Goal: Navigation & Orientation: Find specific page/section

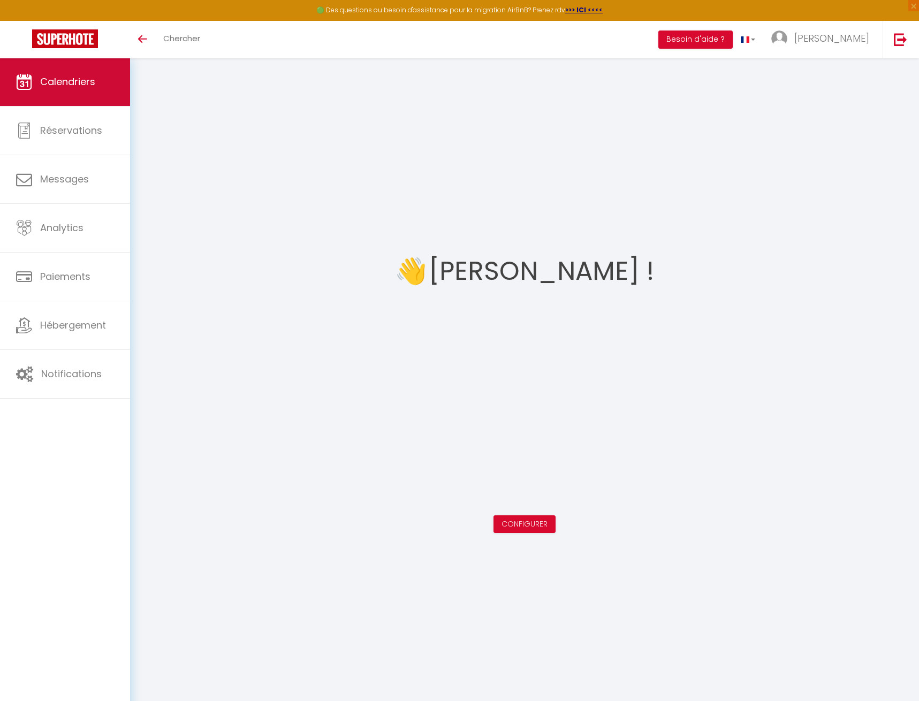
click at [49, 80] on span "Calendriers" at bounding box center [67, 81] width 55 height 13
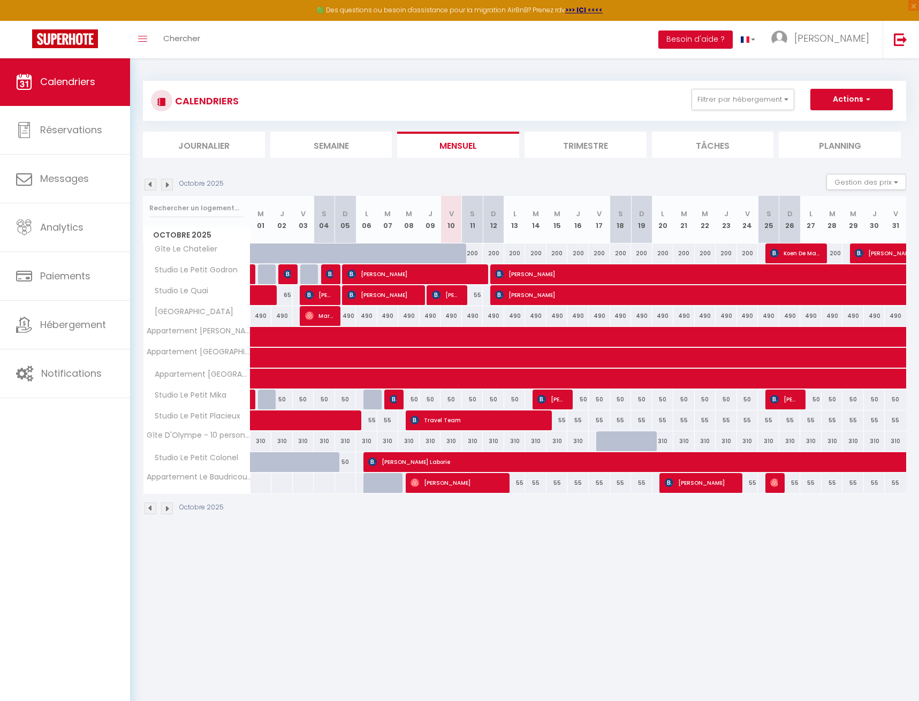
click at [168, 183] on img at bounding box center [167, 185] width 12 height 12
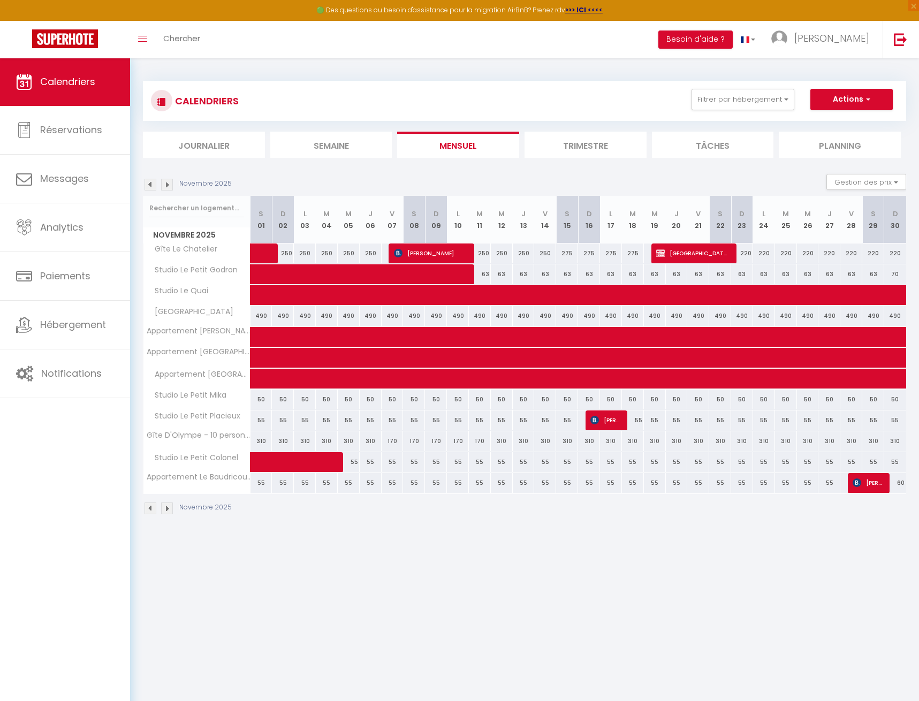
click at [169, 183] on img at bounding box center [167, 185] width 12 height 12
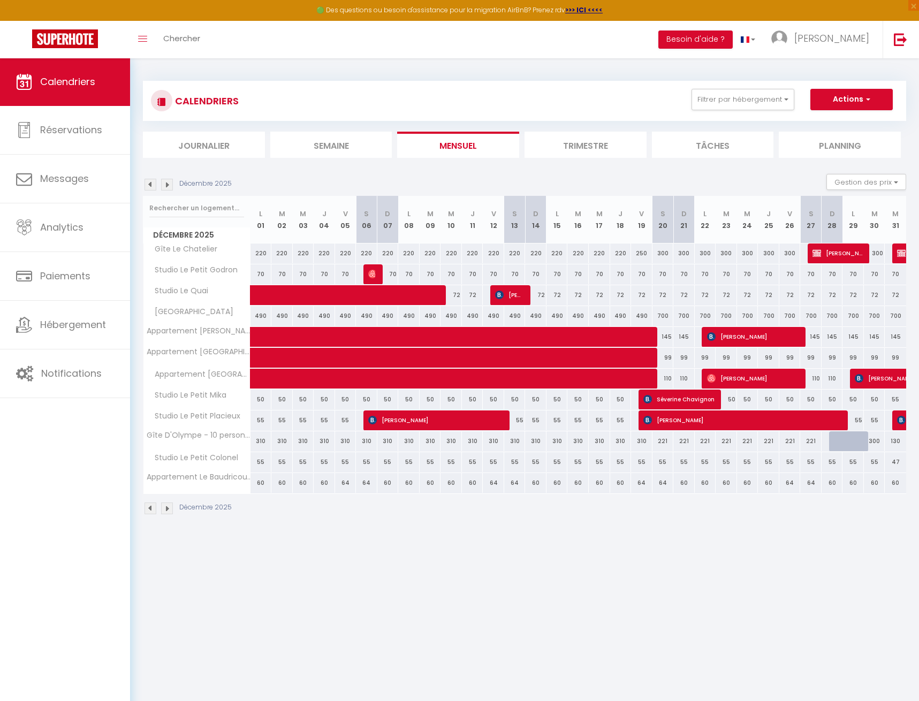
scroll to position [1, 0]
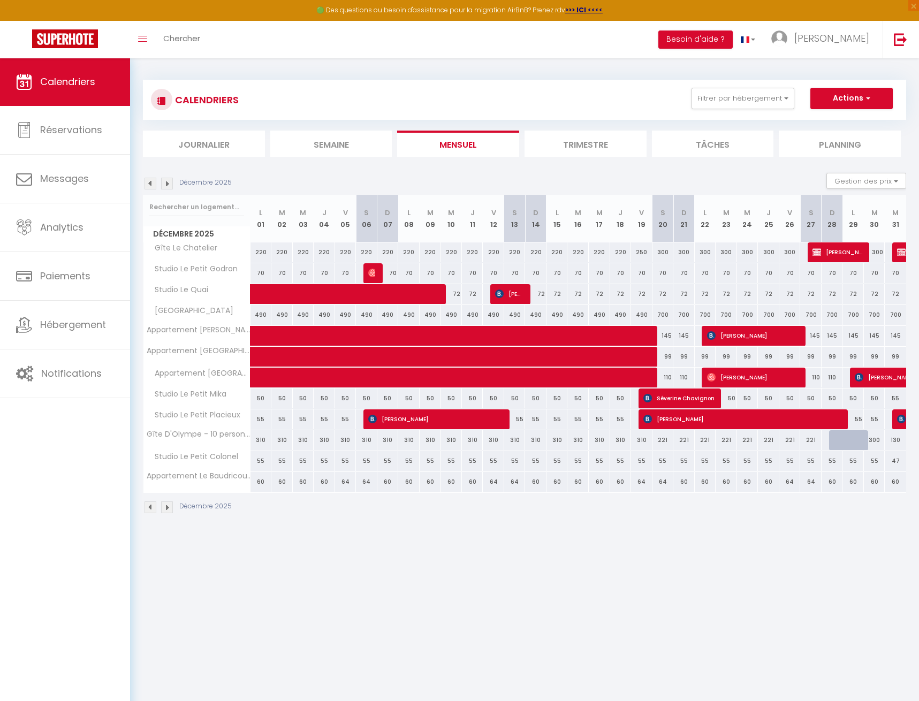
click at [148, 185] on img at bounding box center [151, 184] width 12 height 12
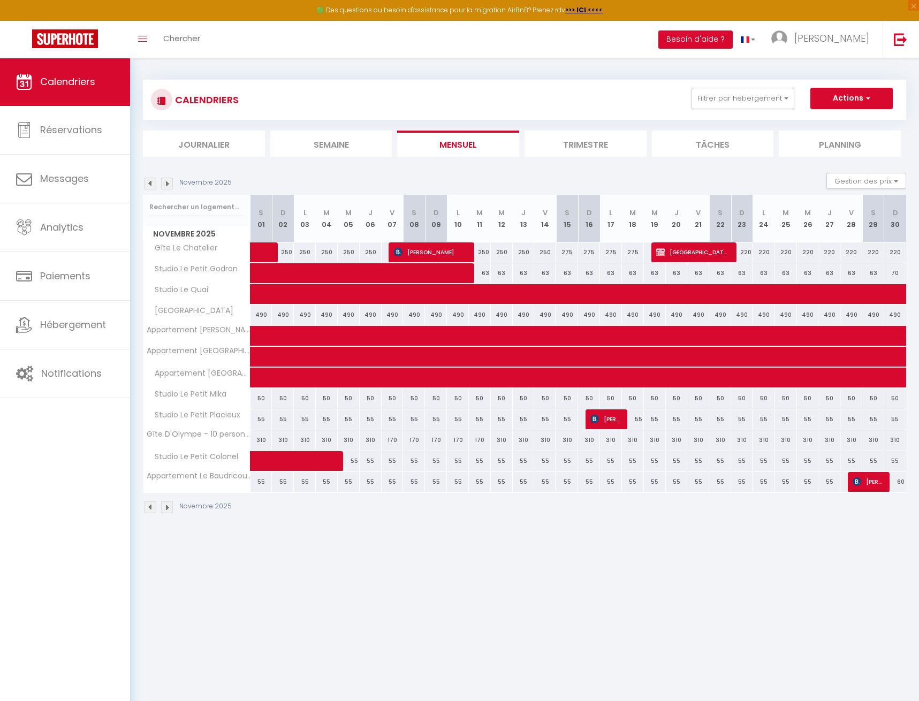
scroll to position [7, 0]
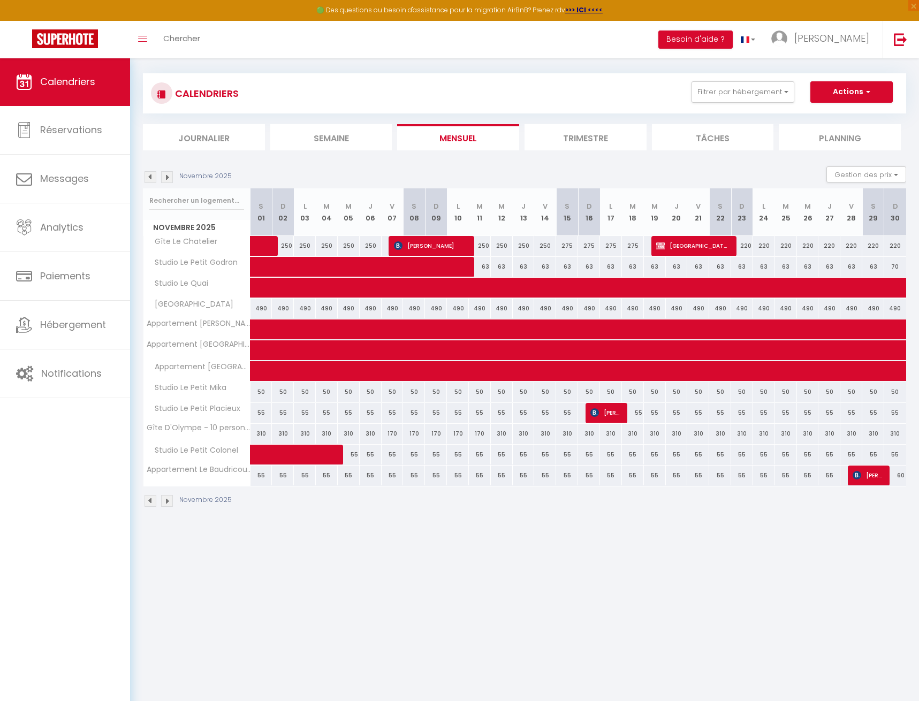
click at [153, 183] on div "Novembre 2025 Gestion des prix Nb Nuits minimum Règles Disponibilité" at bounding box center [524, 177] width 763 height 22
click at [152, 179] on img at bounding box center [151, 177] width 12 height 12
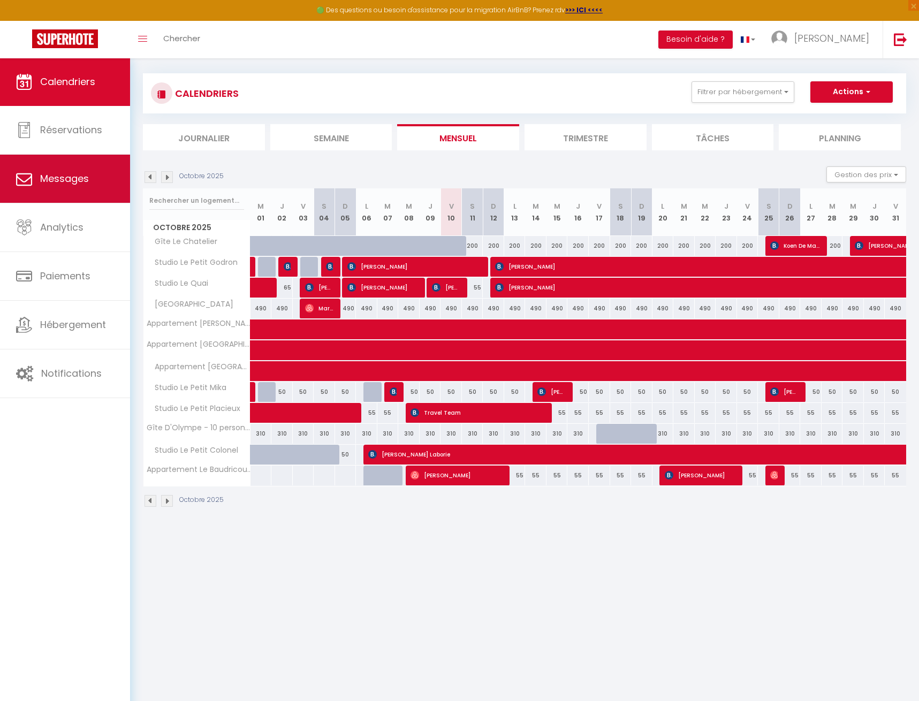
click at [63, 177] on span "Messages" at bounding box center [64, 178] width 49 height 13
select select "message"
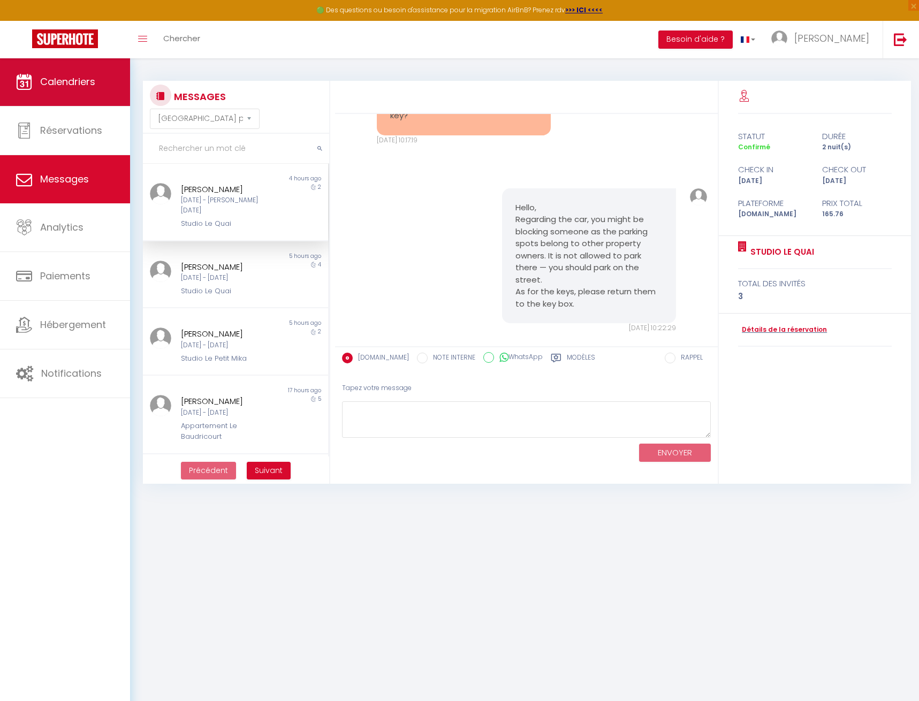
click at [67, 89] on link "Calendriers" at bounding box center [65, 82] width 130 height 48
